Goal: Check status: Check status

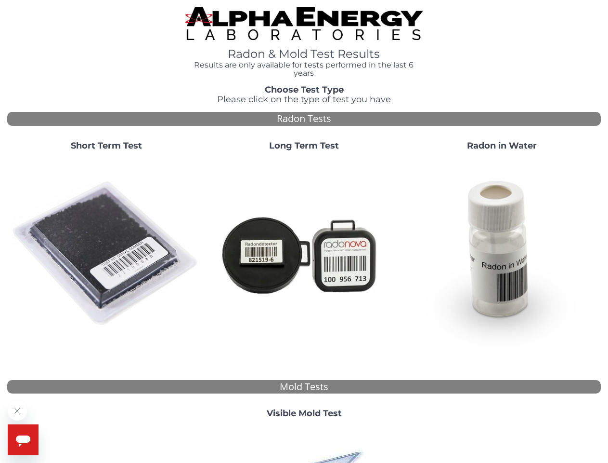
click at [106, 146] on strong "Short Term Test" at bounding box center [106, 145] width 71 height 11
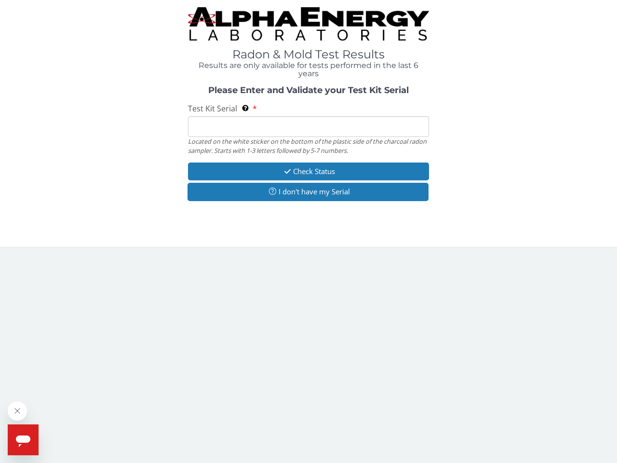
click at [106, 253] on body "Radon & Mold Test Results Results are only available for tests performed in the…" at bounding box center [308, 231] width 617 height 463
click at [304, 146] on div "Located on the white sticker on the bottom of the plastic side of the charcoal …" at bounding box center [308, 146] width 241 height 18
click at [304, 253] on body "Radon & Mold Test Results Results are only available for tests performed in the…" at bounding box center [308, 231] width 617 height 463
click at [502, 146] on div "Please Enter and Validate your Test Kit Serial Test Kit Serial Located on the w…" at bounding box center [308, 145] width 602 height 118
click at [502, 253] on body "Radon & Mold Test Results Results are only available for tests performed in the…" at bounding box center [308, 231] width 617 height 463
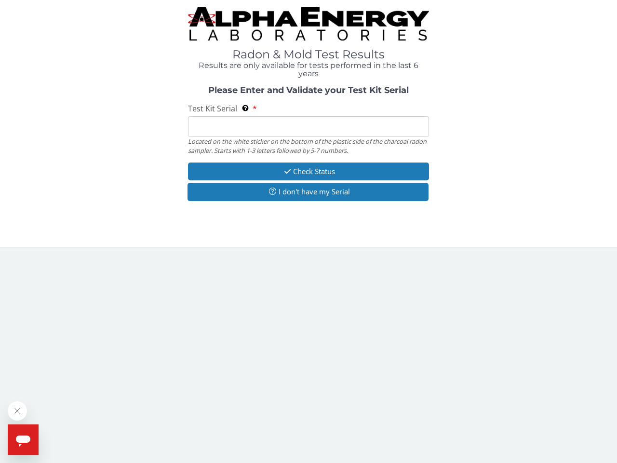
click at [304, 413] on body "Radon & Mold Test Results Results are only available for tests performed in the…" at bounding box center [308, 231] width 617 height 463
click at [304, 444] on body "Radon & Mold Test Results Results are only available for tests performed in the…" at bounding box center [308, 231] width 617 height 463
click at [17, 410] on icon "Close message from company" at bounding box center [17, 410] width 5 height 5
click at [43, 431] on span "Help" at bounding box center [44, 431] width 15 height 8
